Goal: Find specific page/section: Find specific page/section

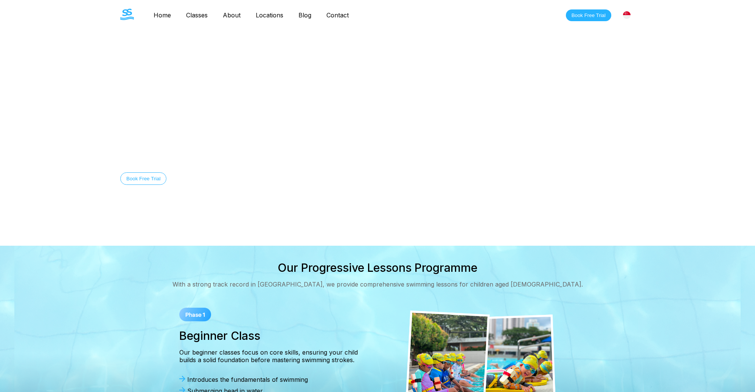
click at [201, 20] on nav "Home Classes About Locations Bishan Sengkang Clementi Pasir Ris Blog Contact" at bounding box center [251, 15] width 210 height 13
click at [188, 16] on link "Classes" at bounding box center [197, 15] width 37 height 8
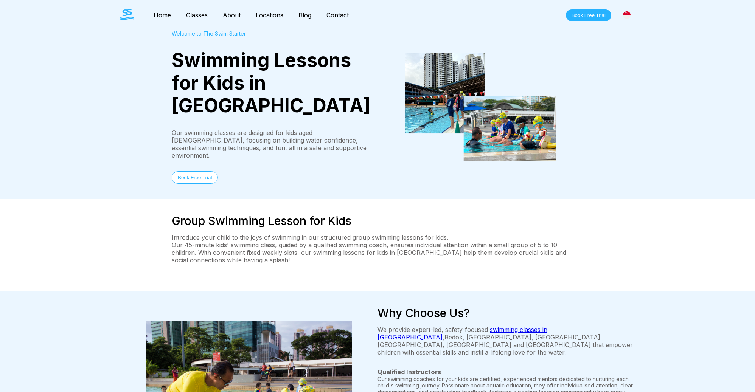
click at [199, 16] on link "Classes" at bounding box center [197, 15] width 37 height 8
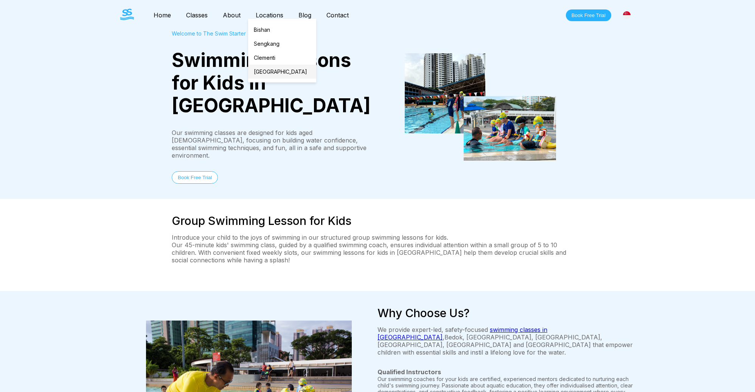
click at [274, 72] on link "[GEOGRAPHIC_DATA]" at bounding box center [282, 72] width 68 height 14
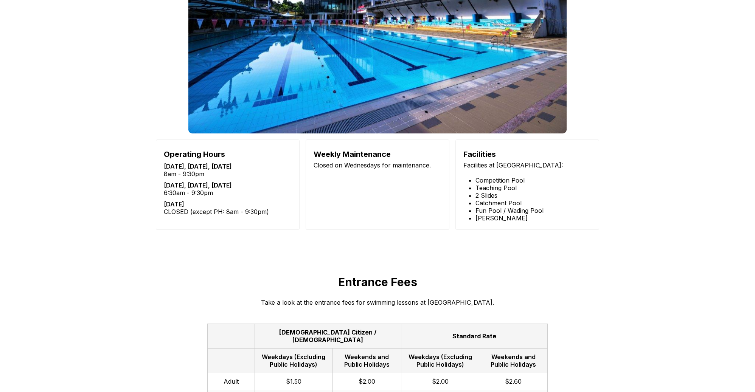
scroll to position [824, 0]
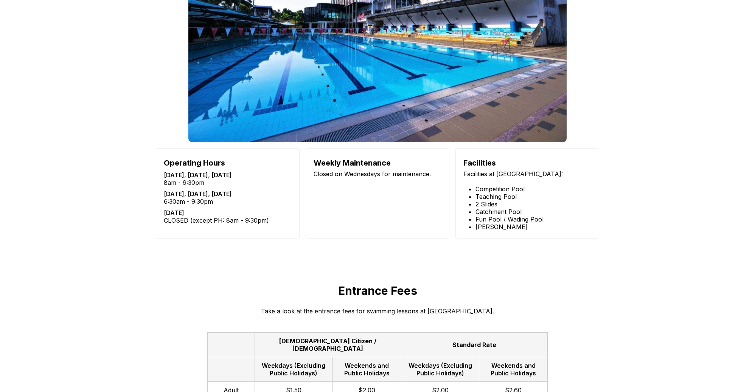
click at [657, 166] on div "[GEOGRAPHIC_DATA] Swimming Complex Details Everything you should know about [GE…" at bounding box center [377, 47] width 755 height 427
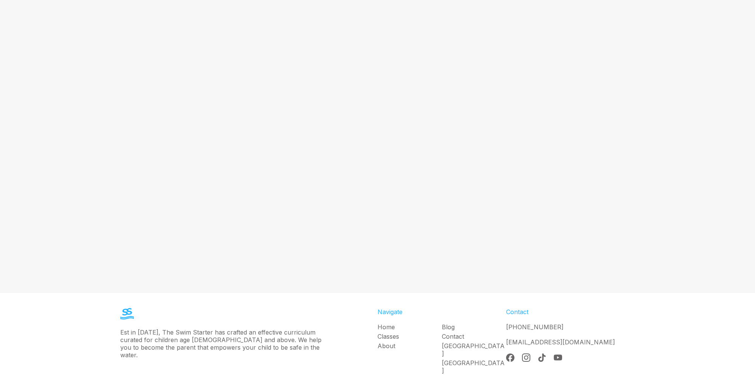
scroll to position [1686, 0]
